Goal: Answer question/provide support

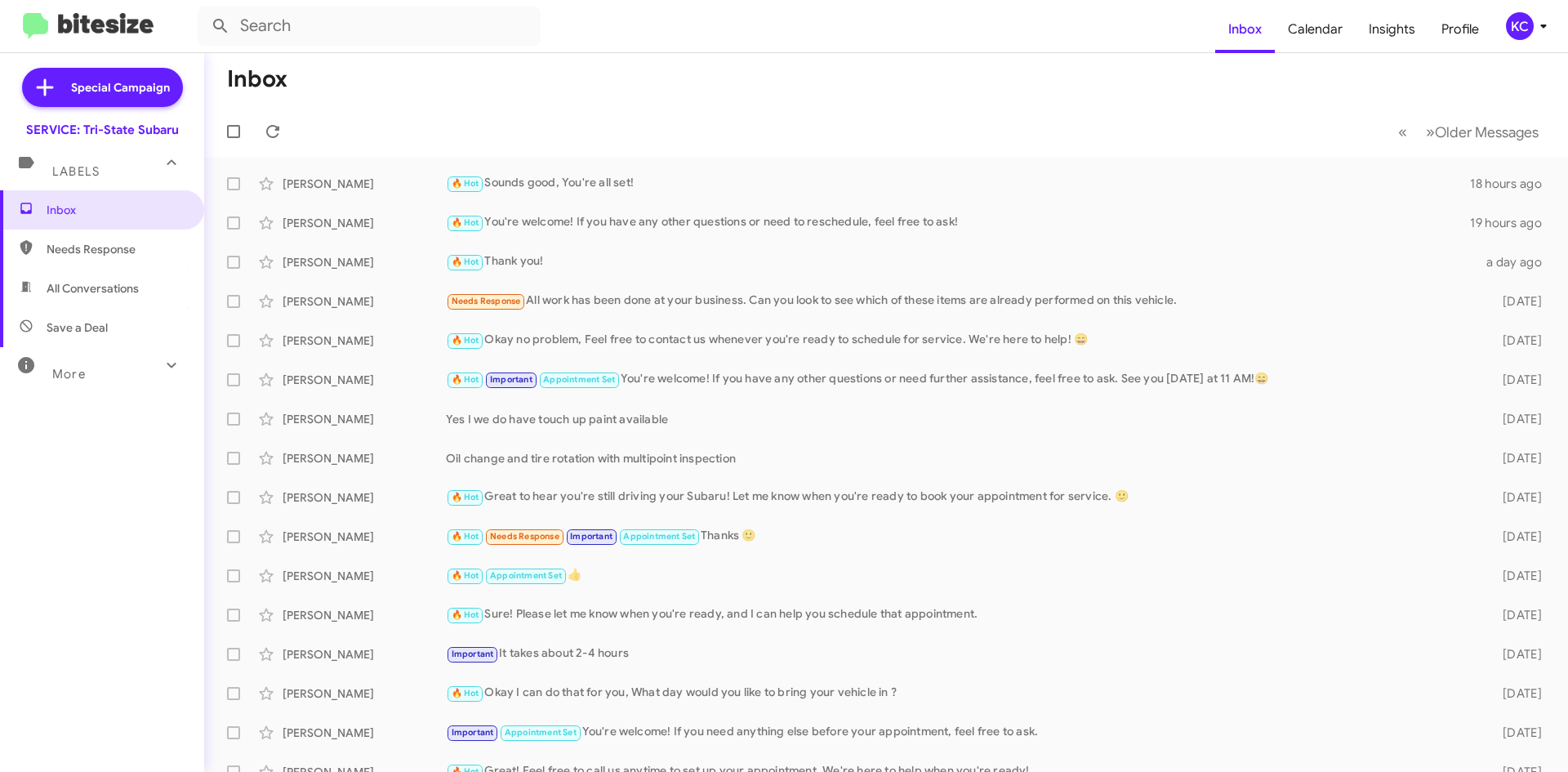
click at [1532, 15] on span "KC" at bounding box center [1530, 26] width 49 height 28
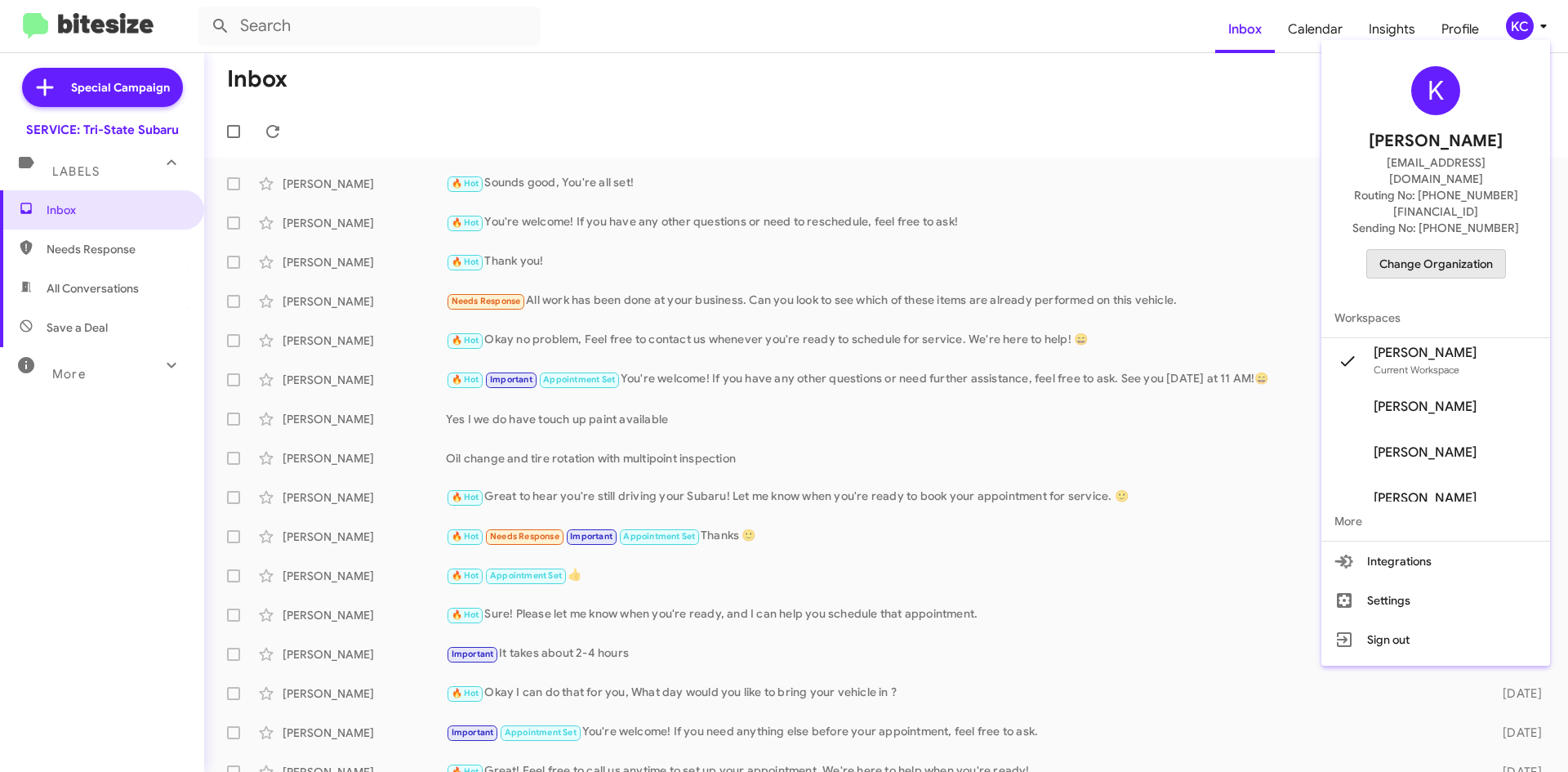
click at [1424, 249] on span "Change Organization" at bounding box center [1435, 263] width 113 height 28
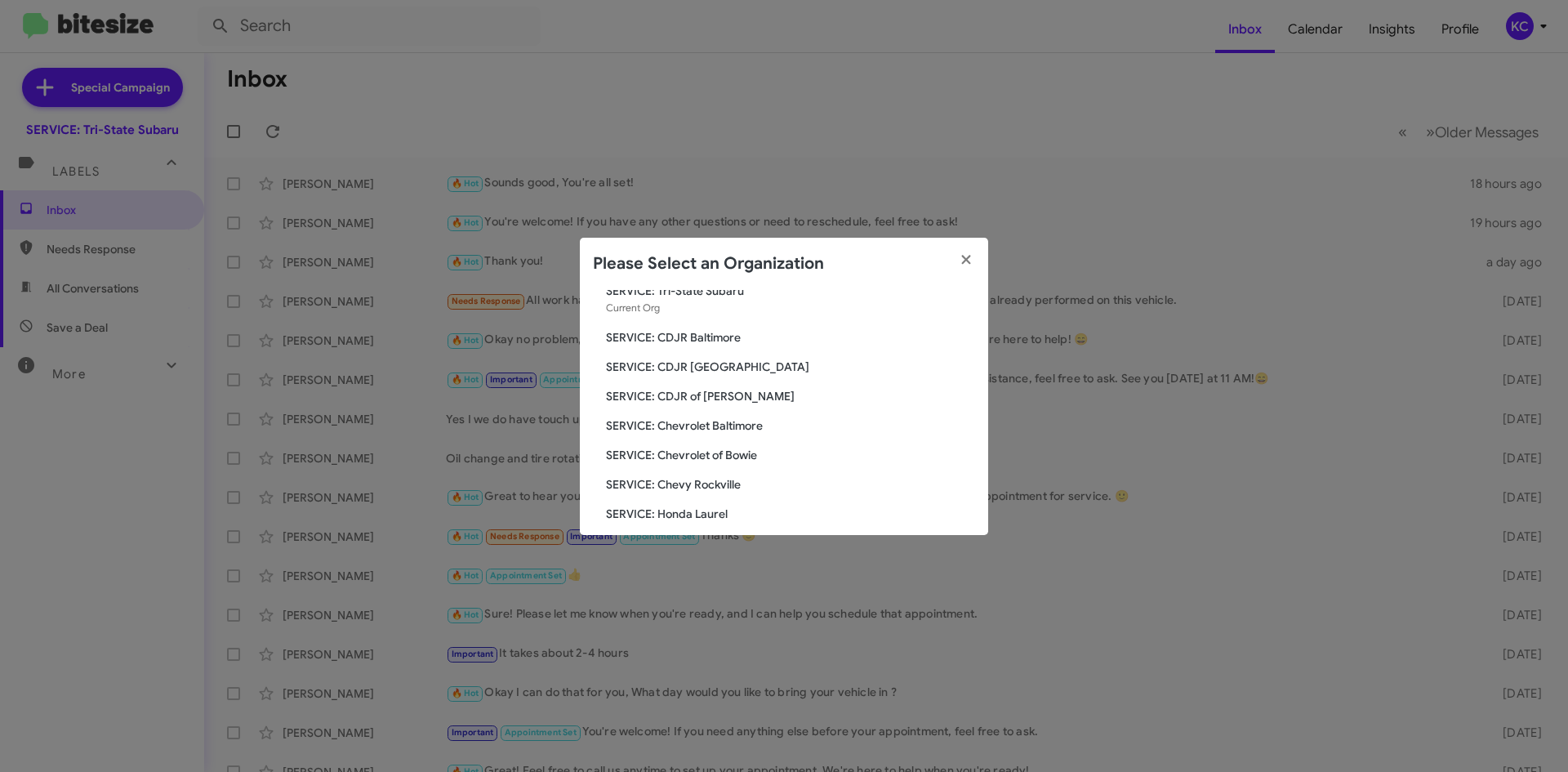
scroll to position [82, 0]
click at [682, 516] on span "SERVICE: Hyundai of Bowie" at bounding box center [790, 514] width 369 height 17
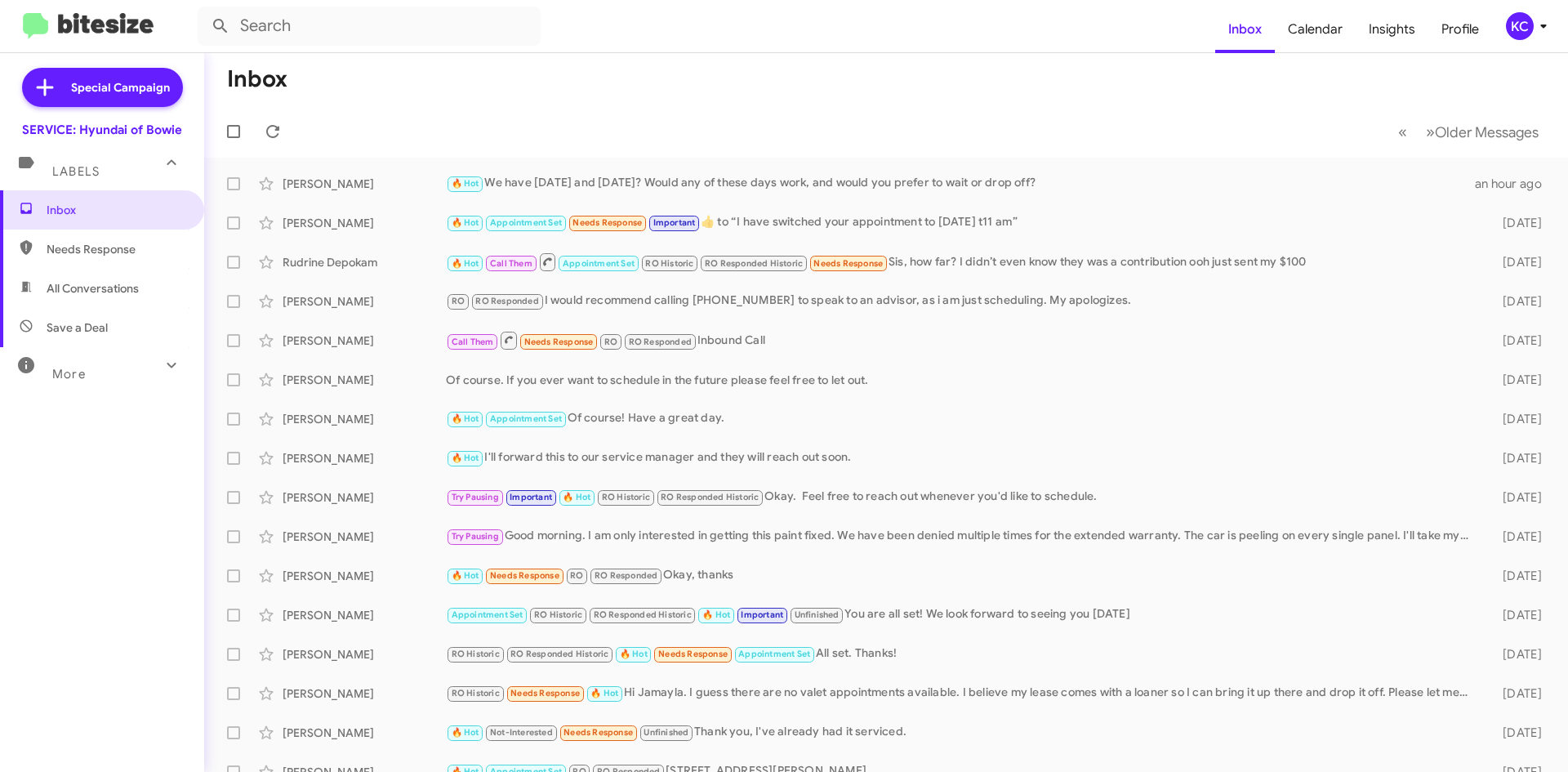
click at [1537, 33] on icon at bounding box center [1543, 26] width 19 height 19
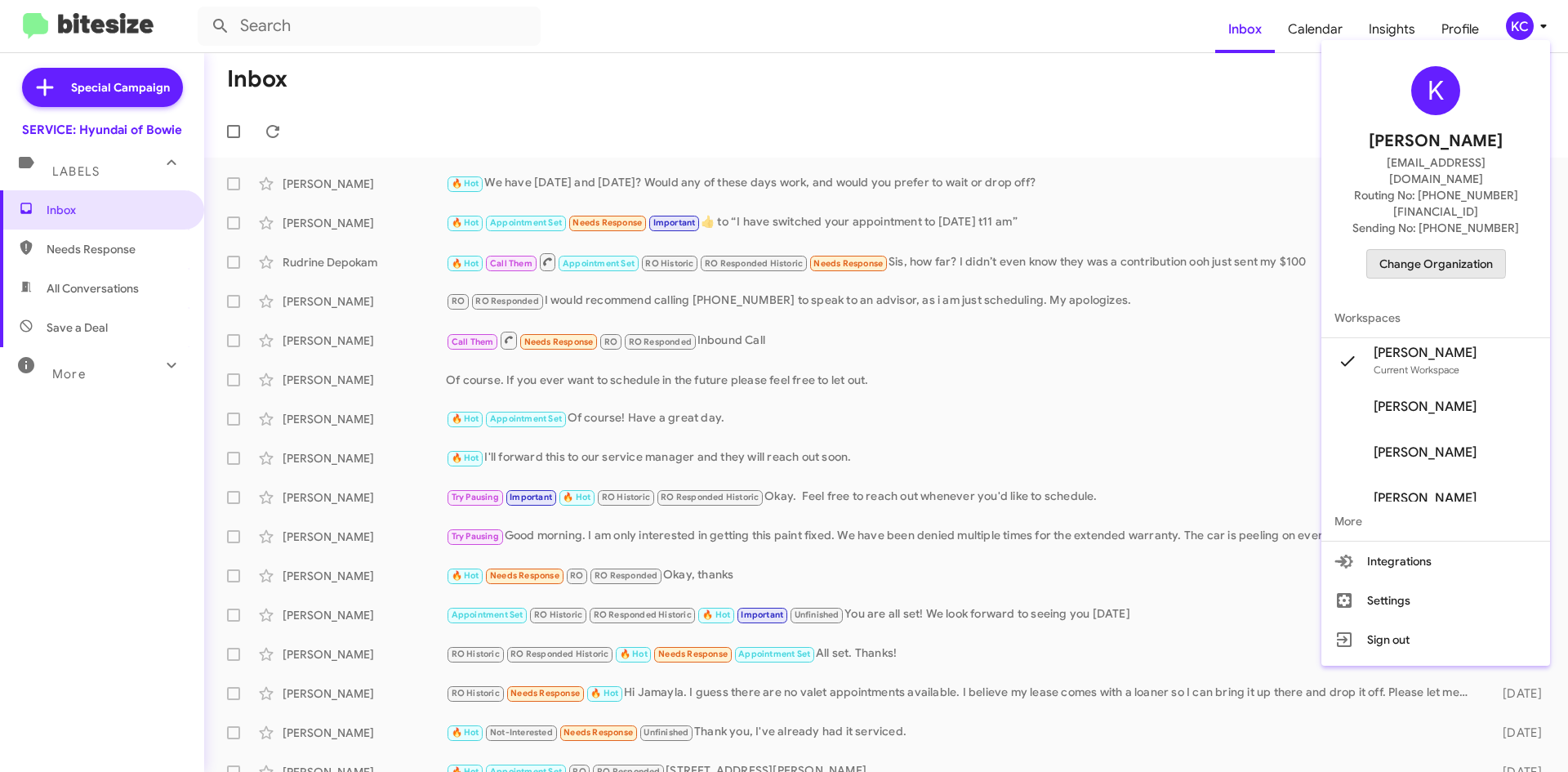
click at [1439, 249] on span "Change Organization" at bounding box center [1435, 263] width 113 height 28
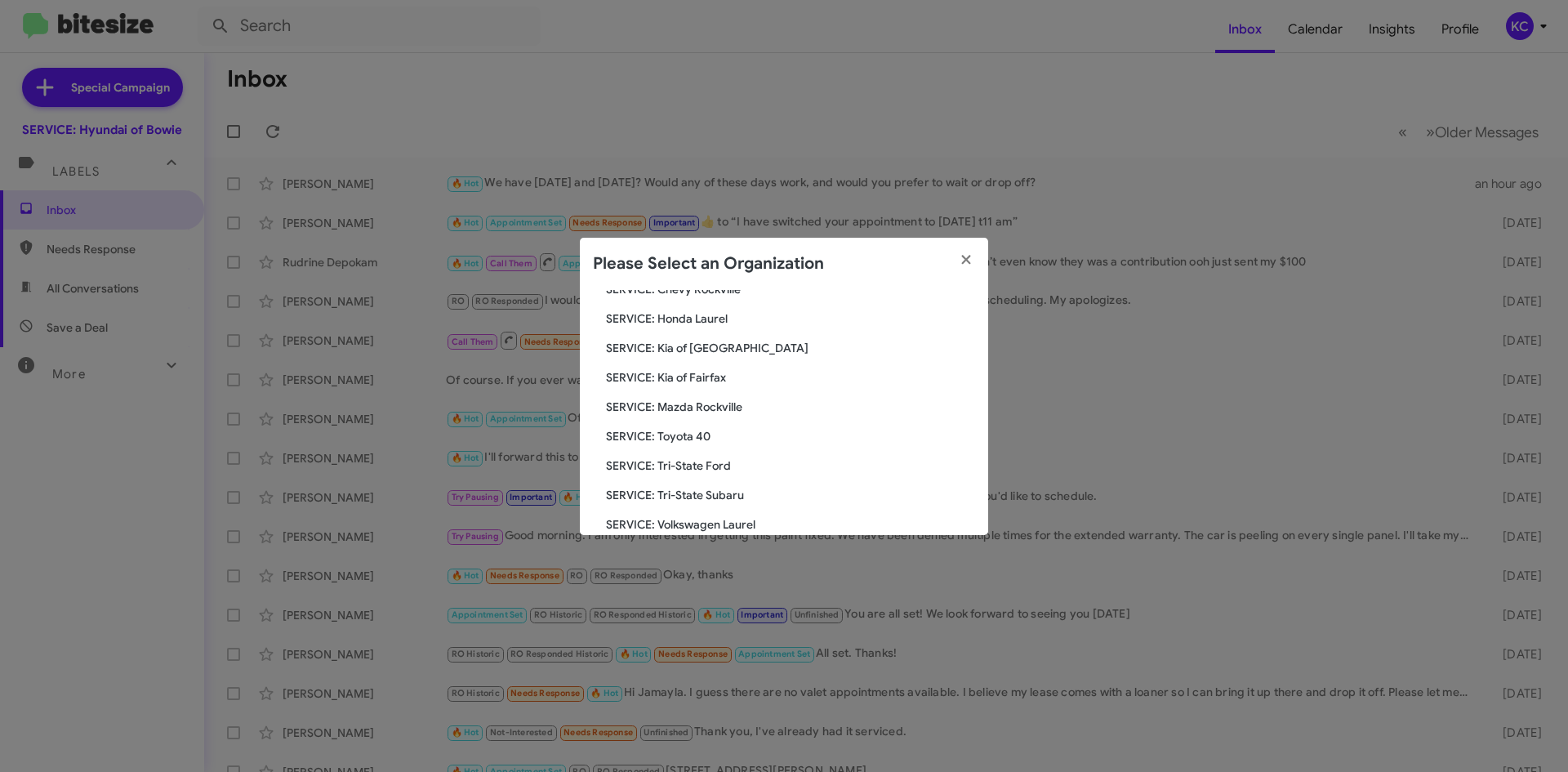
scroll to position [220, 0]
click at [671, 408] on span "SERVICE: Kia of Fairfax" at bounding box center [790, 406] width 369 height 17
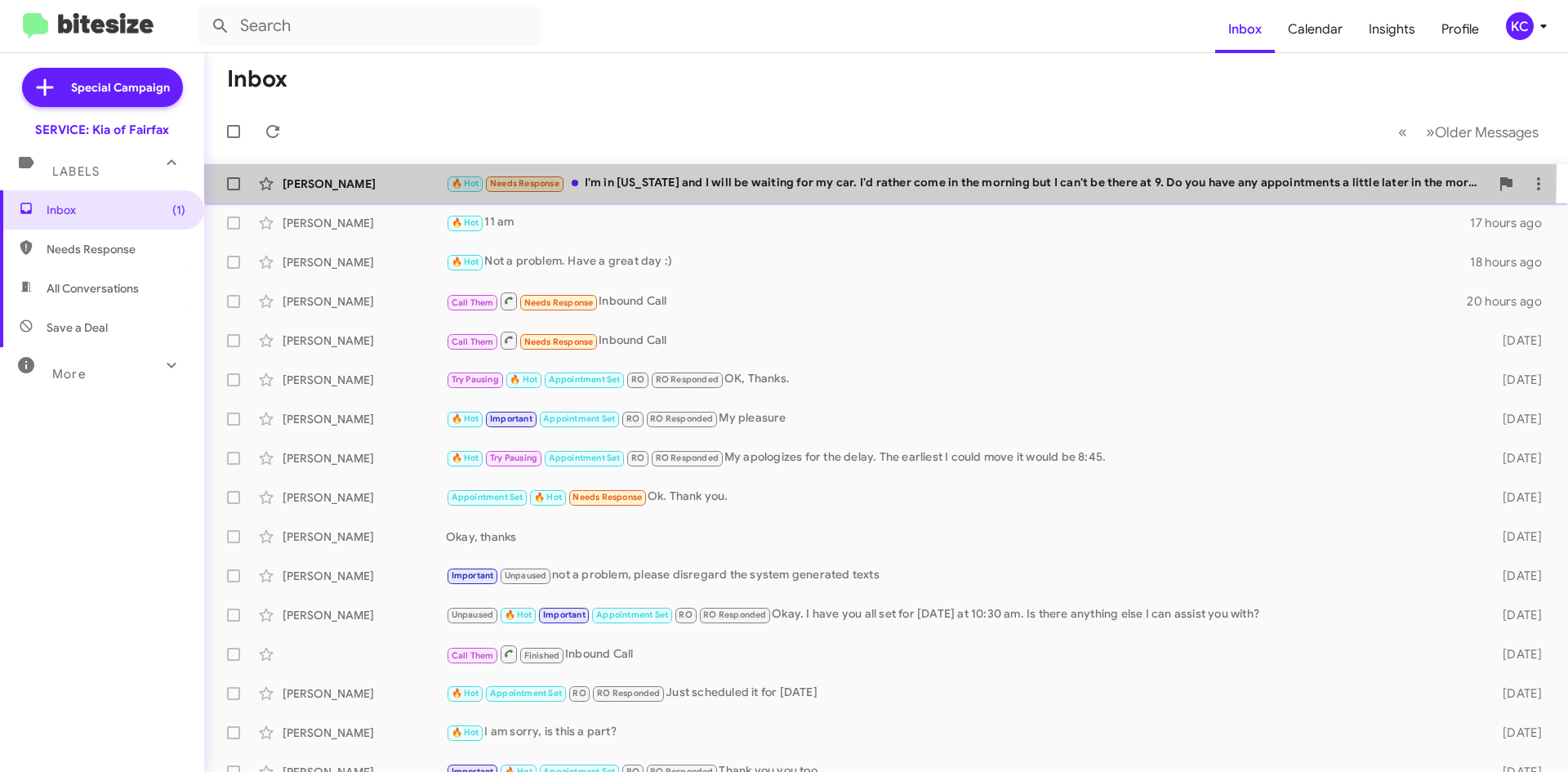
click at [629, 167] on div "Patricia Leininger 🔥 Hot Needs Response I'm in Virginia and I will be waiting f…" at bounding box center [886, 183] width 1338 height 32
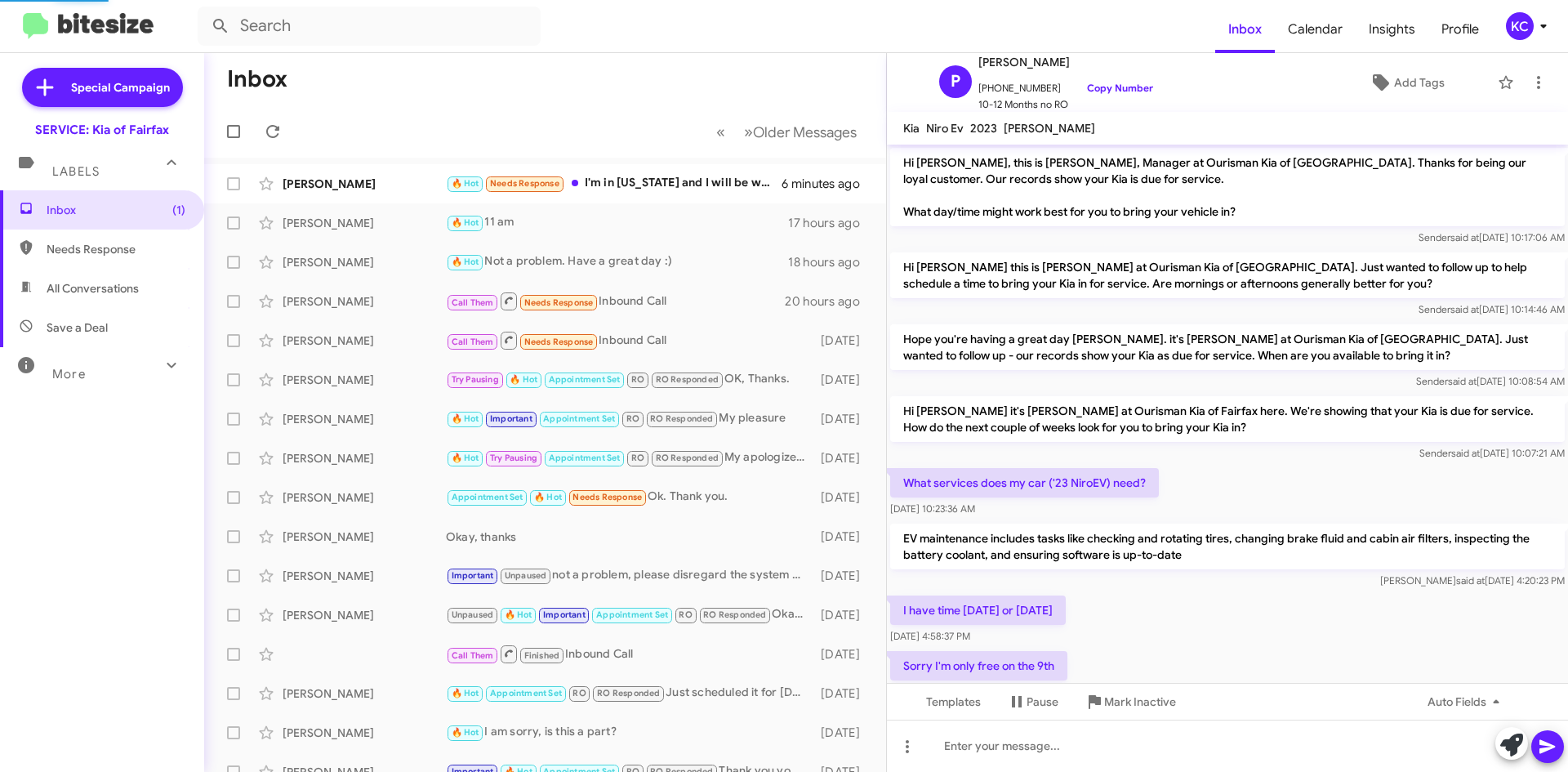
scroll to position [188, 0]
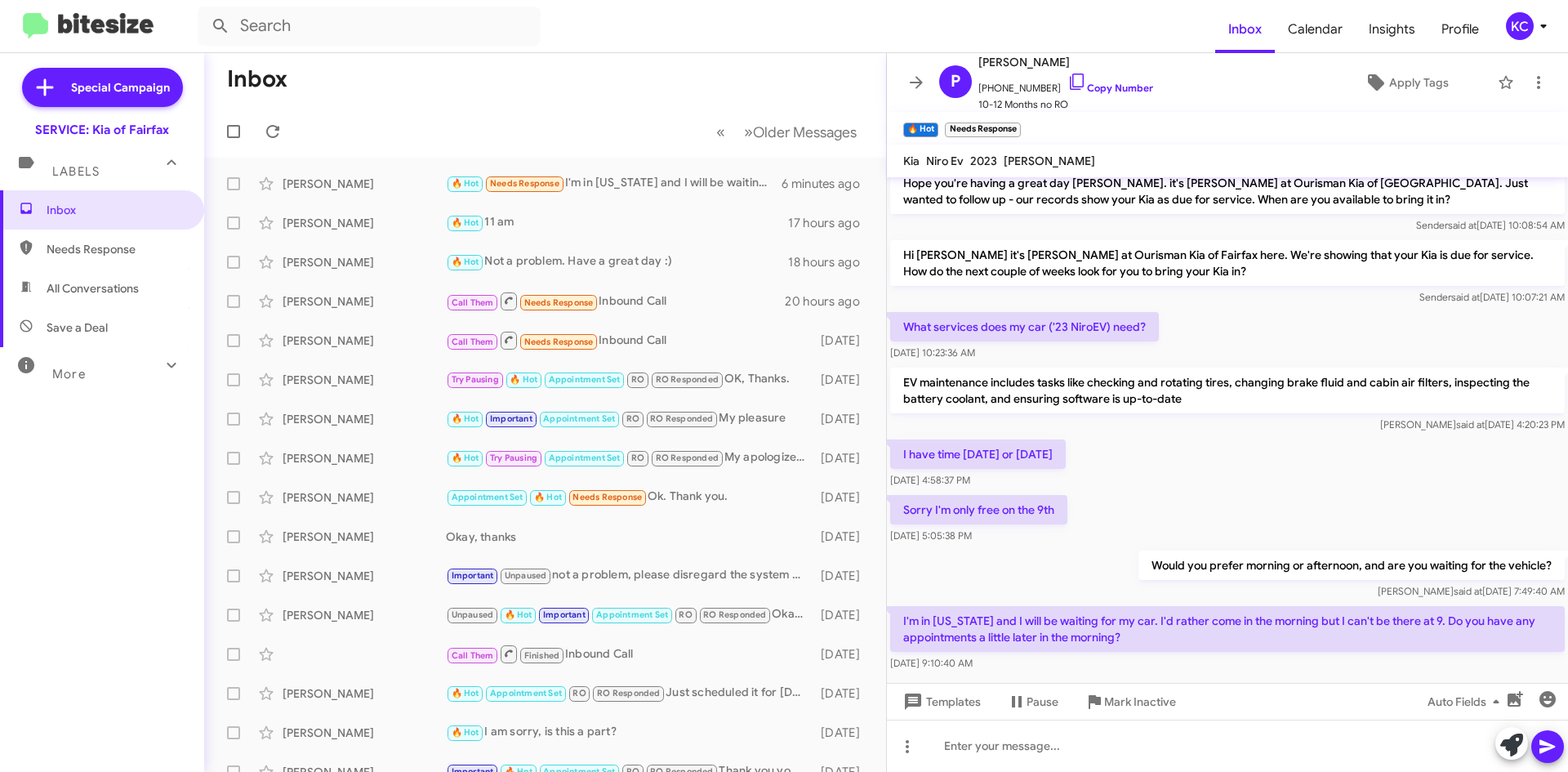
click at [1067, 495] on p "Sorry I'm only free on the 9th" at bounding box center [978, 509] width 177 height 30
click at [1067, 79] on icon at bounding box center [1077, 81] width 19 height 19
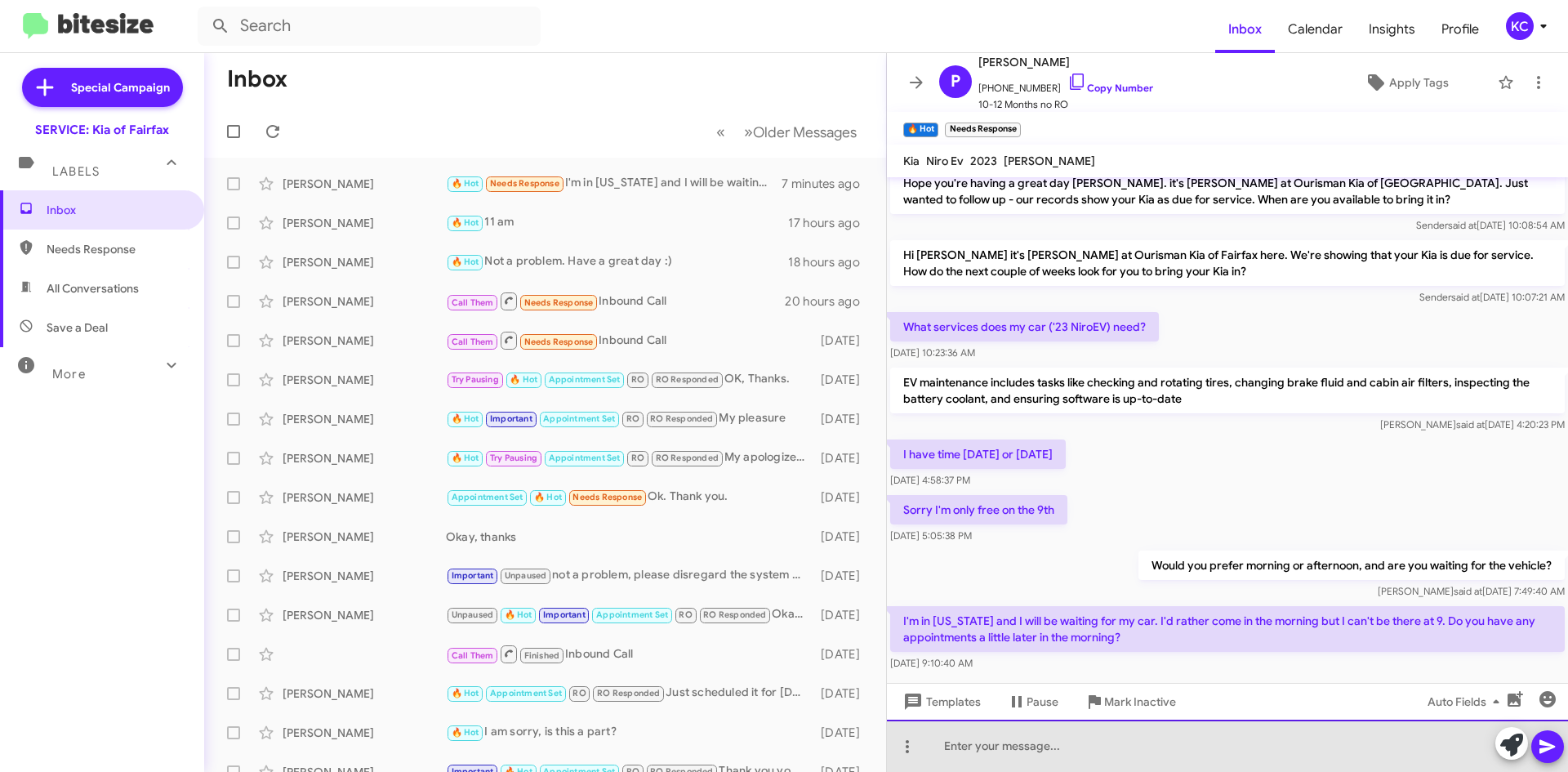
click at [1102, 743] on div at bounding box center [1227, 746] width 681 height 52
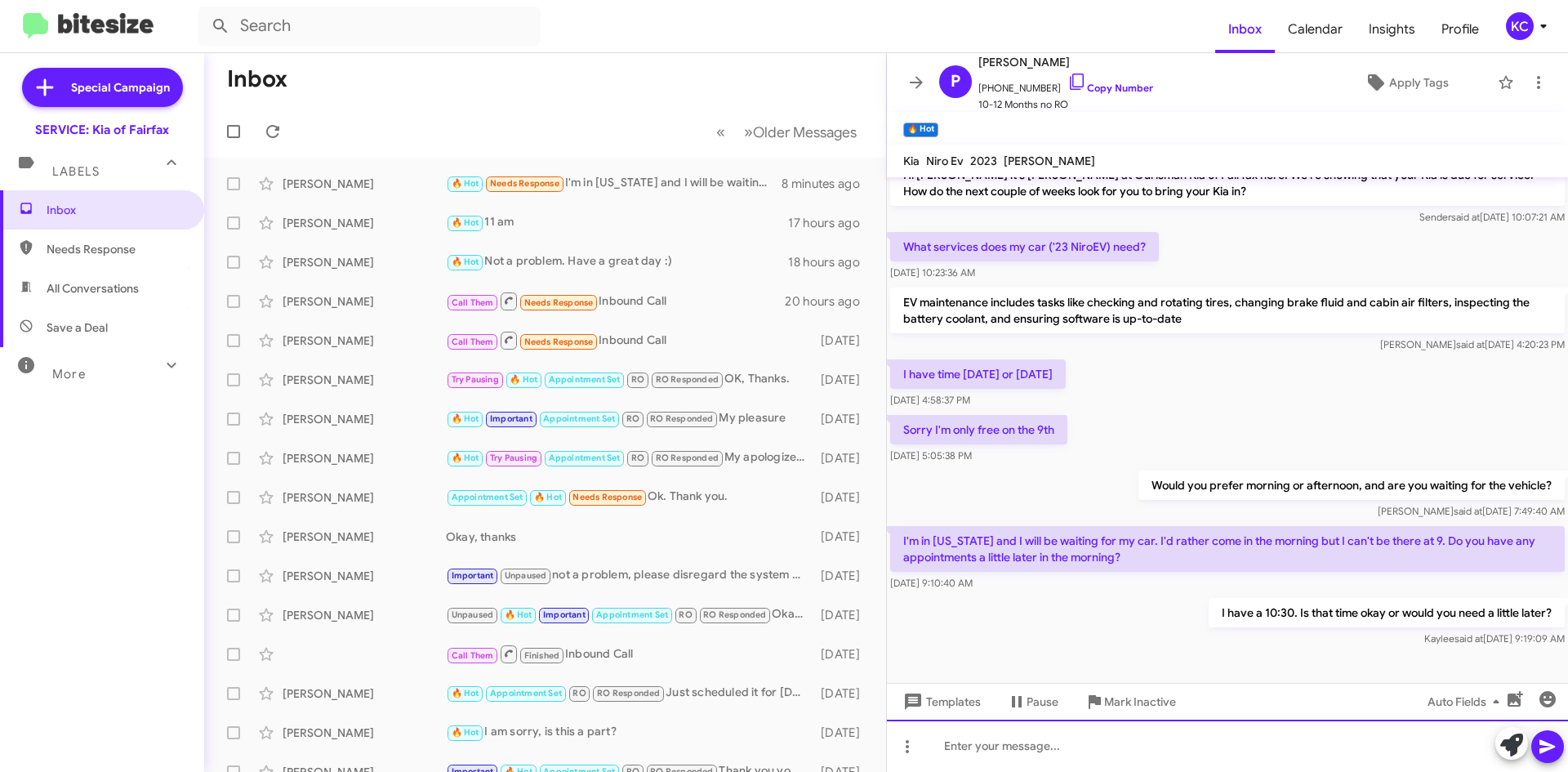
scroll to position [281, 0]
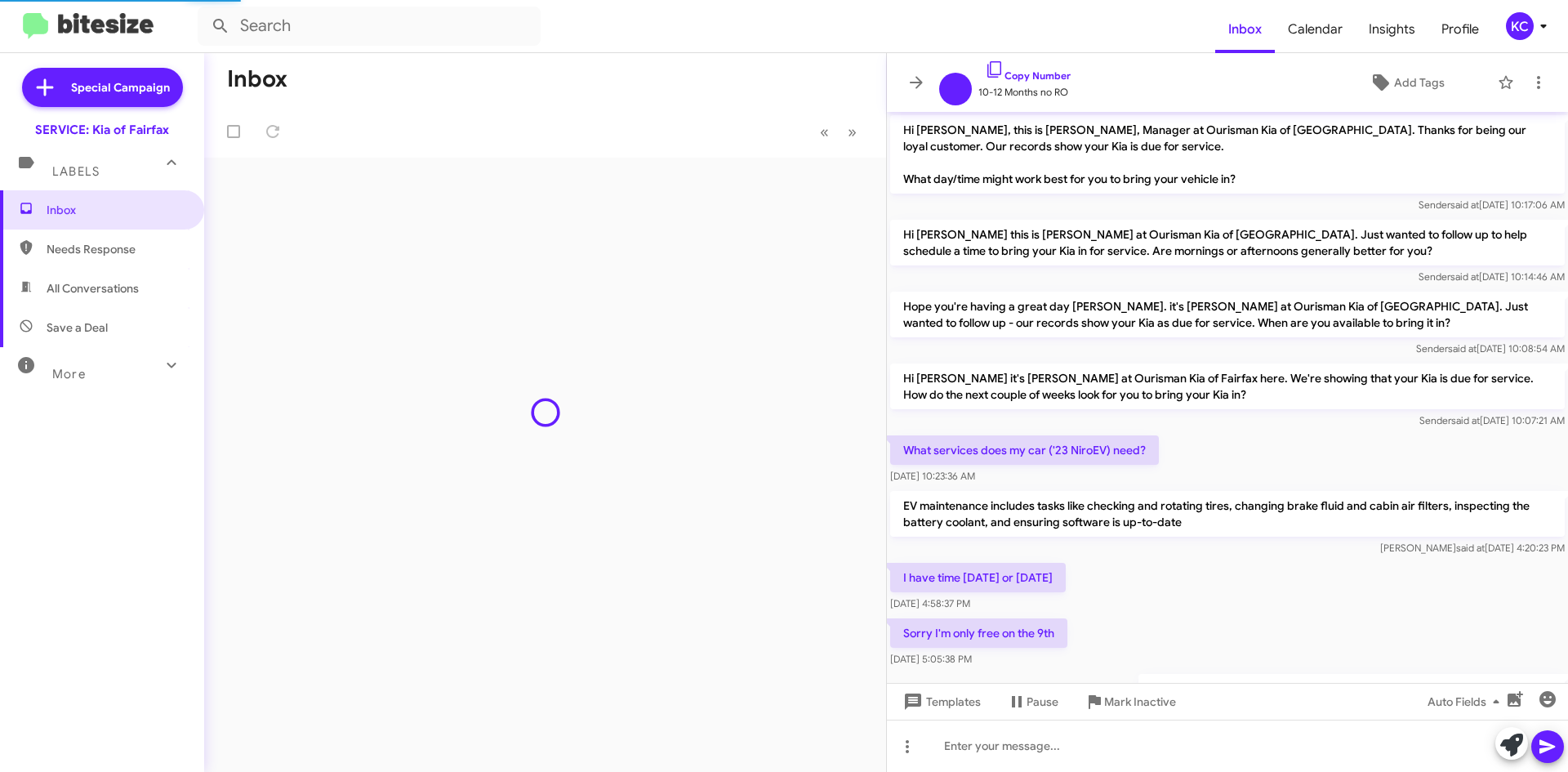
scroll to position [276, 0]
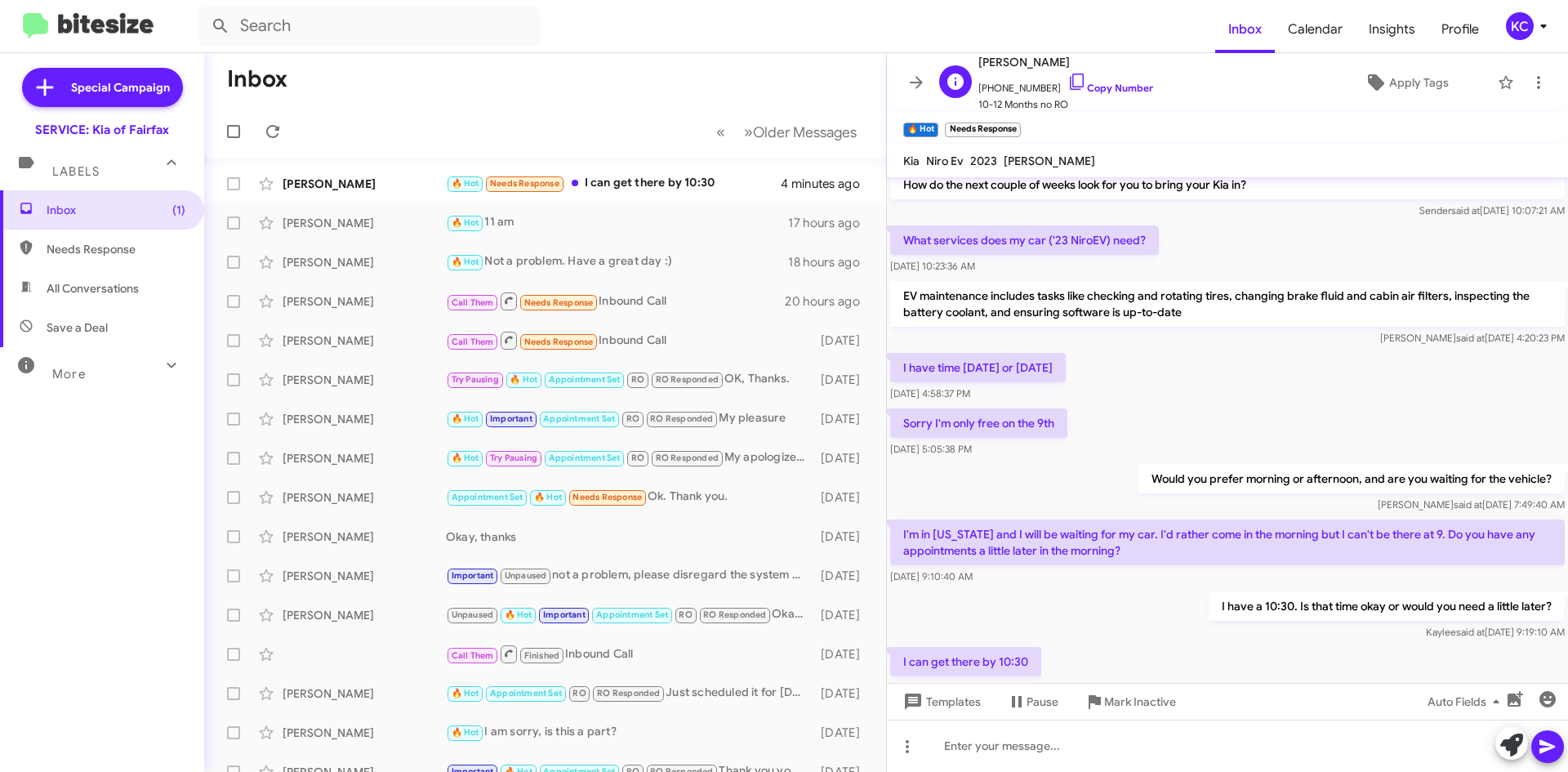
click at [1069, 78] on span "[PHONE_NUMBER] Copy Number" at bounding box center [1066, 84] width 174 height 24
click at [1067, 83] on icon at bounding box center [1077, 81] width 19 height 19
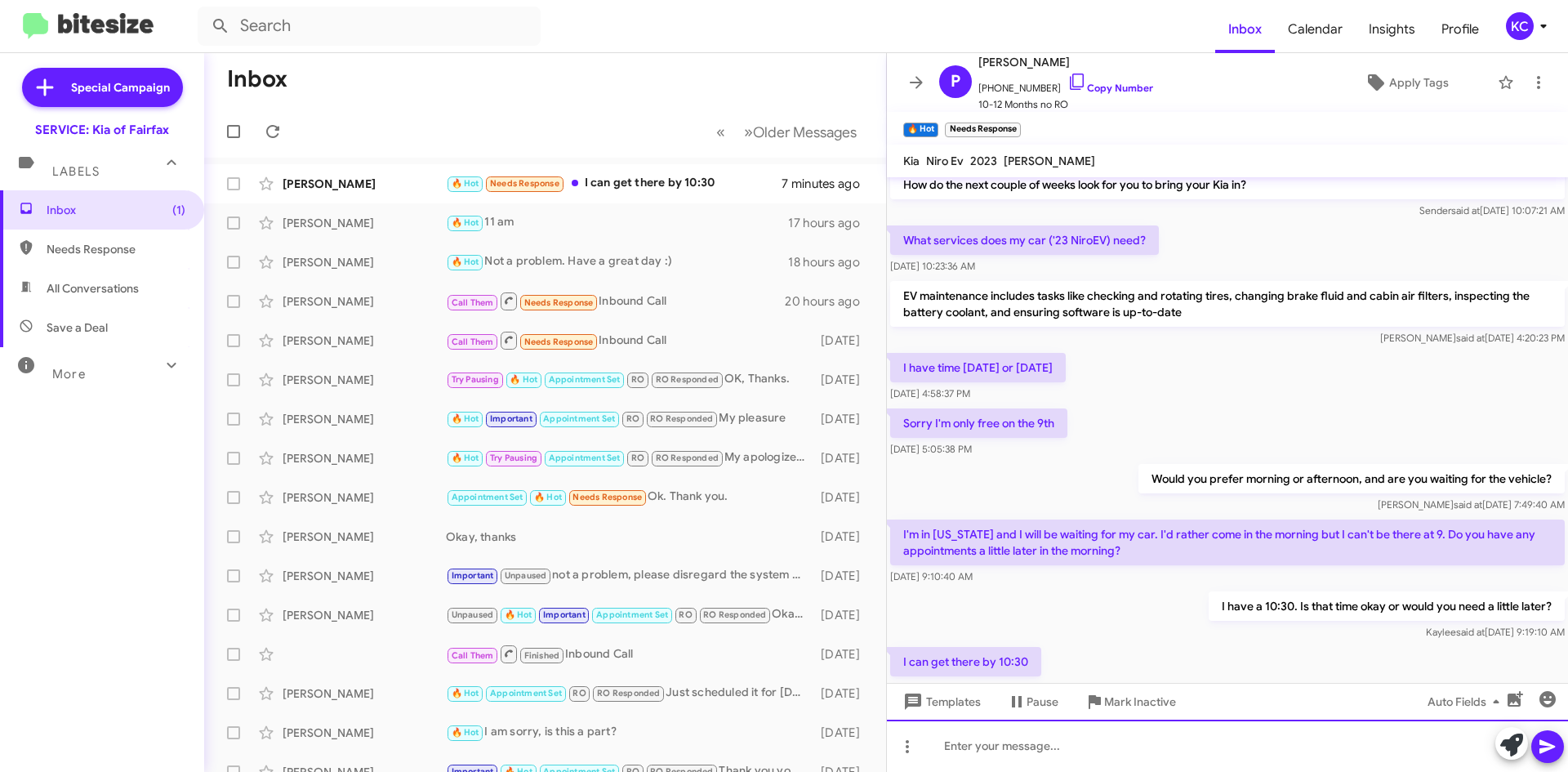
click at [966, 756] on div at bounding box center [1227, 746] width 681 height 52
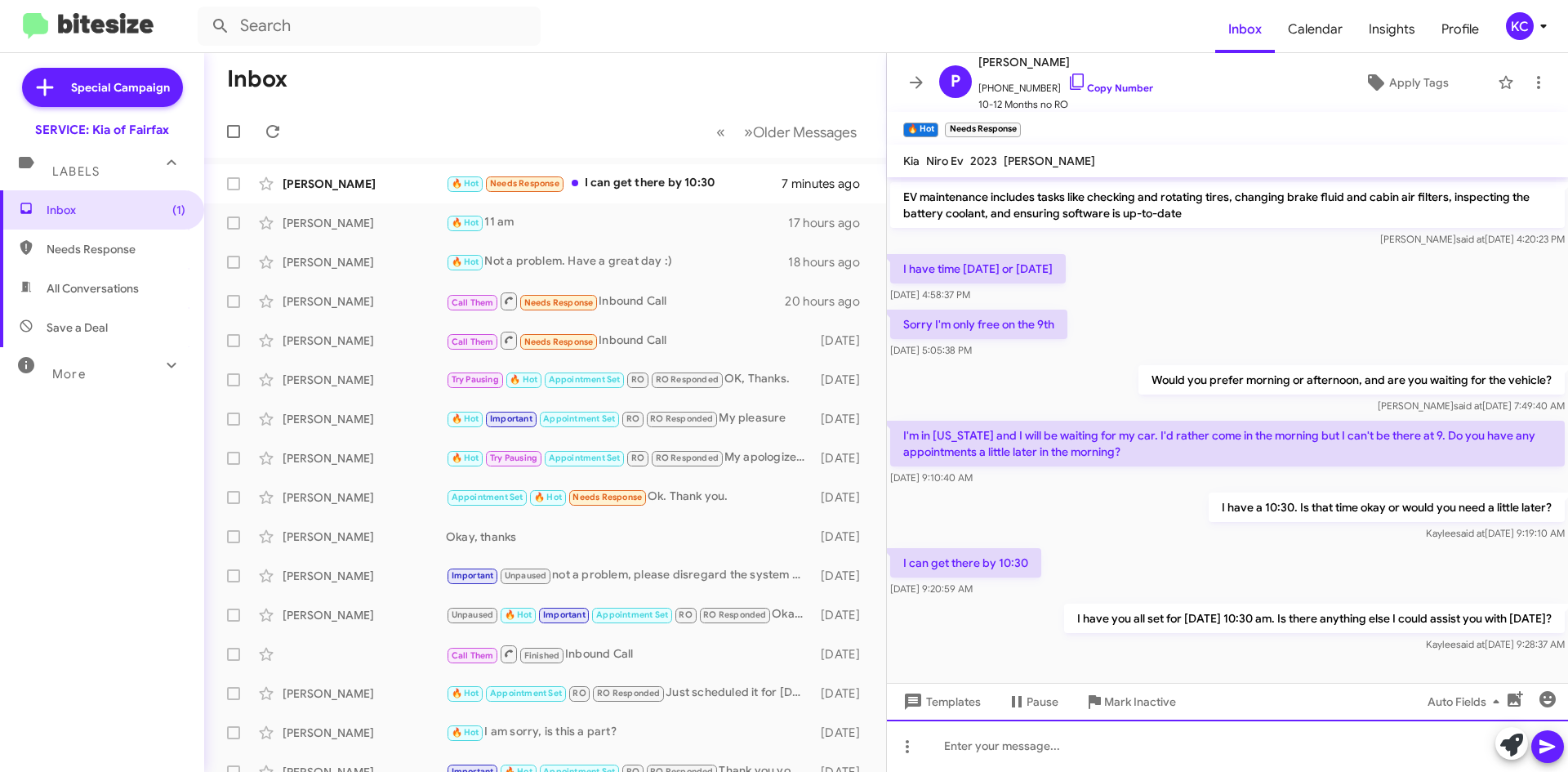
scroll to position [400, 0]
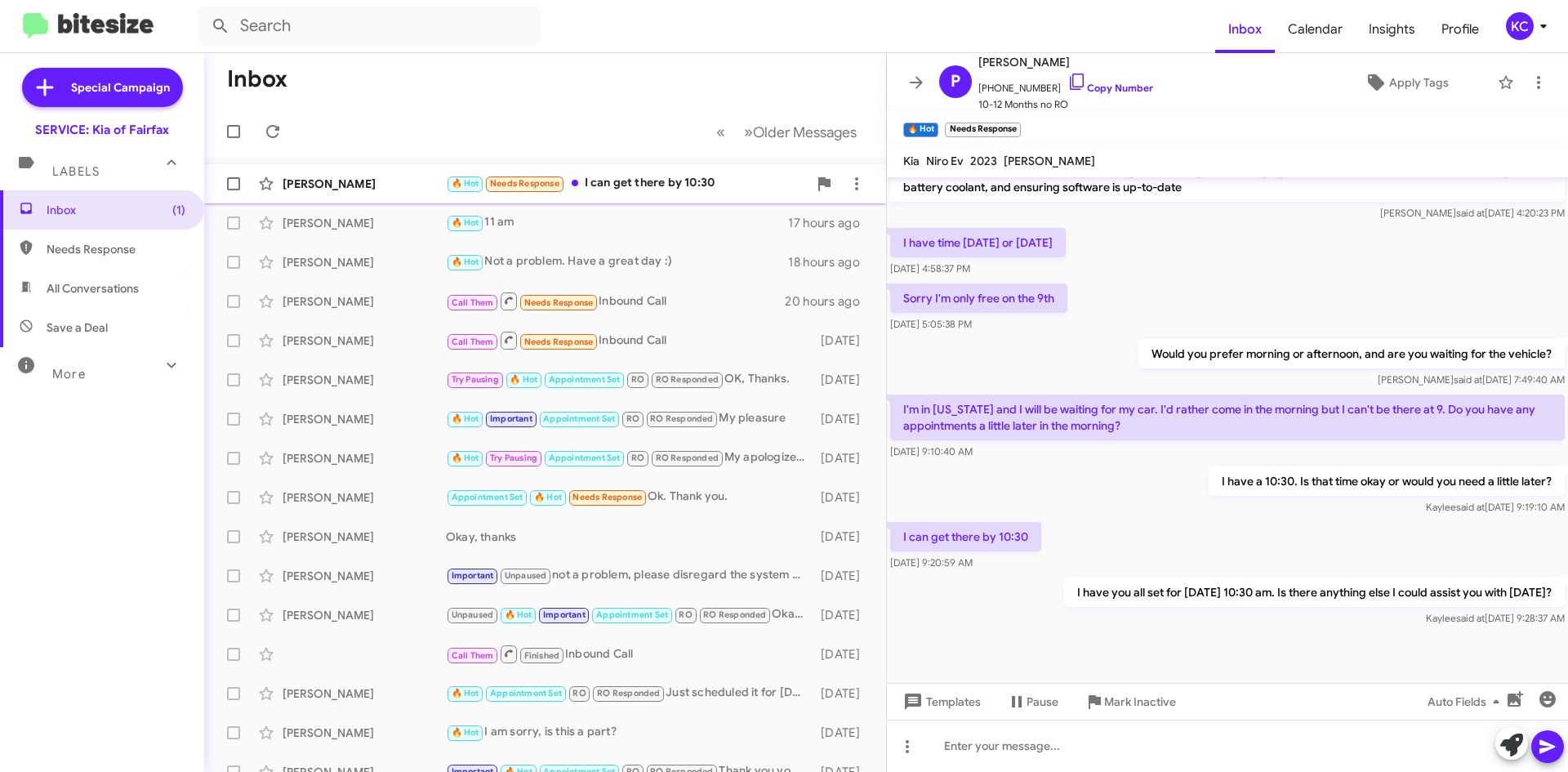
click at [637, 186] on div "🔥 Hot Needs Response I can get there by 10:30" at bounding box center [626, 183] width 362 height 19
